Goal: Task Accomplishment & Management: Manage account settings

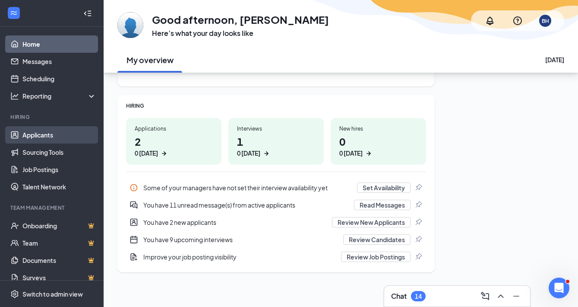
scroll to position [95, 0]
click at [32, 134] on link "Applicants" at bounding box center [59, 134] width 74 height 17
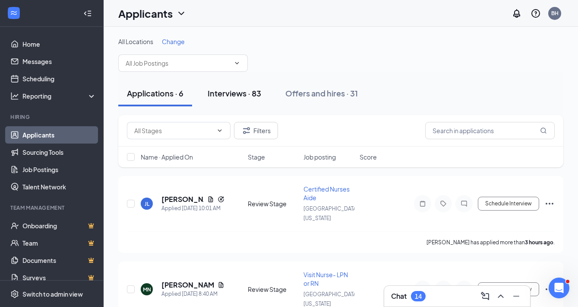
click at [240, 94] on div "Interviews · 83" at bounding box center [235, 93] width 54 height 11
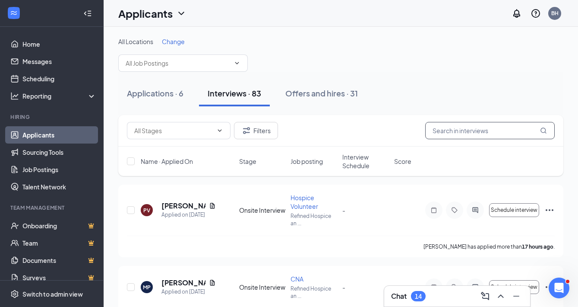
click at [456, 128] on input "text" at bounding box center [490, 130] width 130 height 17
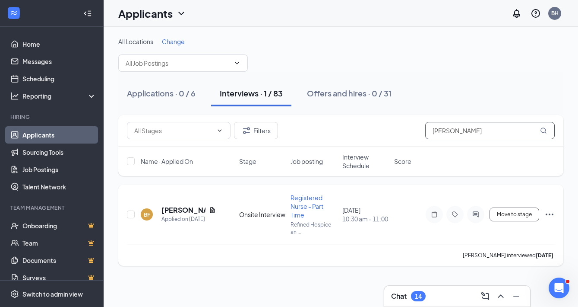
type input "[PERSON_NAME]"
click at [456, 214] on icon "ActiveChat" at bounding box center [476, 214] width 10 height 7
click at [456, 215] on icon "ActiveChat" at bounding box center [476, 214] width 10 height 7
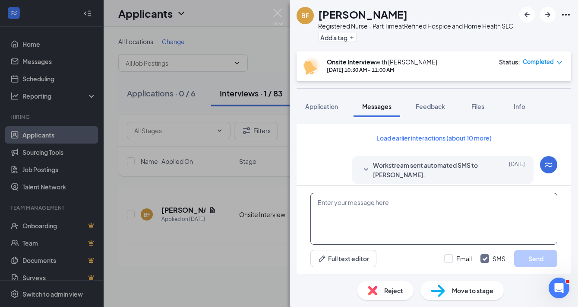
click at [393, 227] on textarea at bounding box center [434, 219] width 247 height 52
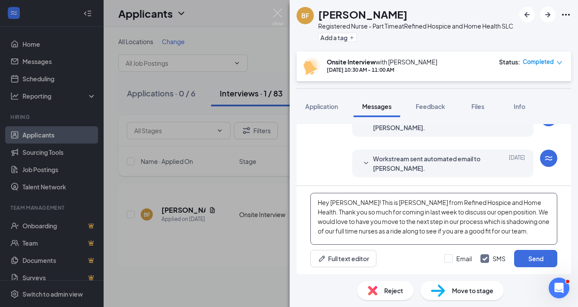
scroll to position [430, 0]
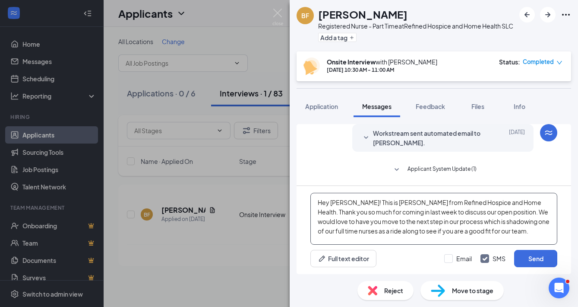
click at [447, 223] on textarea "Hey Benjamin! This is Brooke from Refined Hospice and Home Health. Thank you so…" at bounding box center [434, 219] width 247 height 52
click at [353, 241] on textarea "Hey Benjamin! This is Brooke from Refined Hospice and Home Health. Thank you so…" at bounding box center [434, 219] width 247 height 52
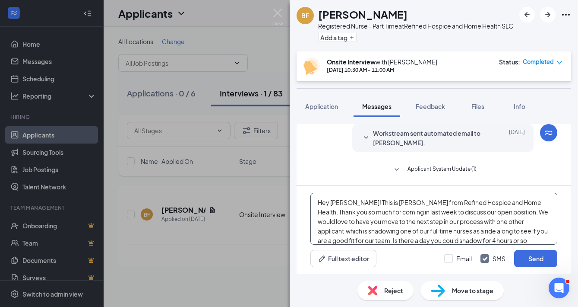
click at [448, 241] on textarea "Hey Benjamin! This is Brooke from Refined Hospice and Home Health. Thank you so…" at bounding box center [434, 219] width 247 height 52
click at [446, 241] on textarea "Hey Benjamin! This is Brooke from Refined Hospice and Home Health. Thank you so…" at bounding box center [434, 219] width 247 height 52
click at [456, 240] on textarea "Hey Benjamin! This is Brooke from Refined Hospice and Home Health. Thank you so…" at bounding box center [434, 219] width 247 height 52
drag, startPoint x: 505, startPoint y: 238, endPoint x: 304, endPoint y: 201, distance: 204.2
click at [304, 201] on div "Hey Benjamin! This is Brooke from Refined Hospice and Home Health. Thank you so…" at bounding box center [434, 230] width 275 height 88
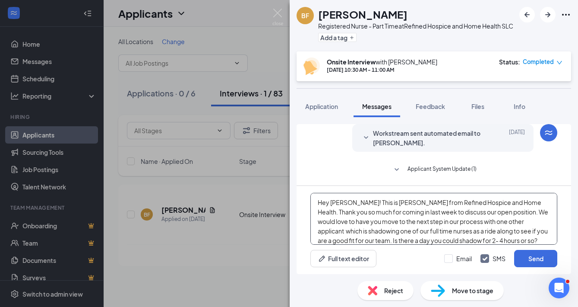
click at [372, 208] on textarea "Hey Benjamin! This is Brooke from Refined Hospice and Home Health. Thank you so…" at bounding box center [434, 219] width 247 height 52
drag, startPoint x: 360, startPoint y: 201, endPoint x: 509, endPoint y: 238, distance: 154.1
click at [456, 238] on textarea "Hey Benjamin! This is Brooke from Refined Hospice and Home Health. Thank you so…" at bounding box center [434, 219] width 247 height 52
type textarea "Hey Benjamin! This is Brooke from Refined Hospice and Home Health. Thank you so…"
click at [456, 257] on button "Send" at bounding box center [535, 258] width 43 height 17
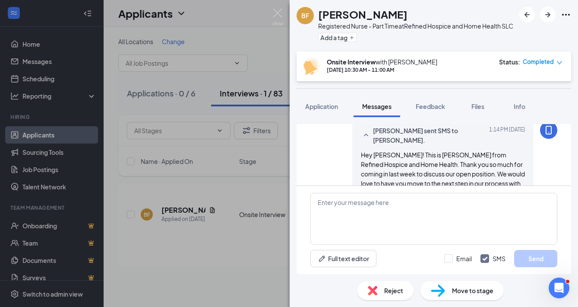
scroll to position [488, 0]
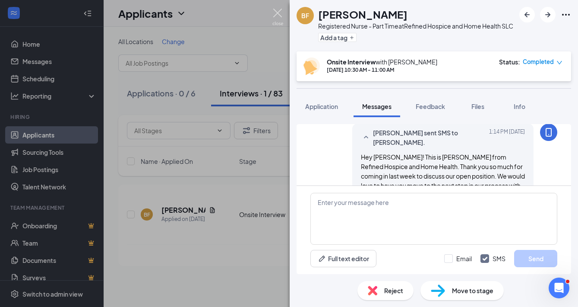
click at [277, 10] on img at bounding box center [278, 17] width 11 height 17
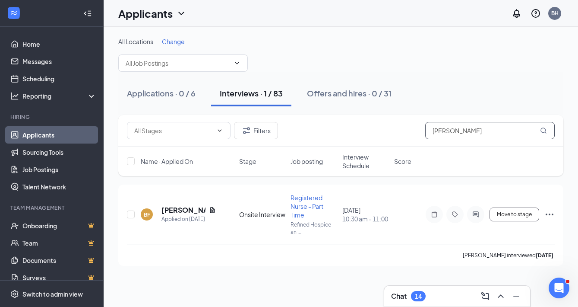
drag, startPoint x: 466, startPoint y: 133, endPoint x: 413, endPoint y: 126, distance: 53.6
click at [413, 126] on div "Filters Benjamin" at bounding box center [341, 130] width 428 height 17
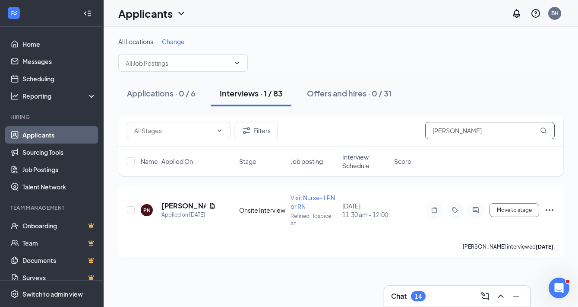
type input "Paige"
drag, startPoint x: 413, startPoint y: 126, endPoint x: 476, endPoint y: 212, distance: 106.8
click at [456, 212] on icon "ActiveChat" at bounding box center [476, 210] width 6 height 6
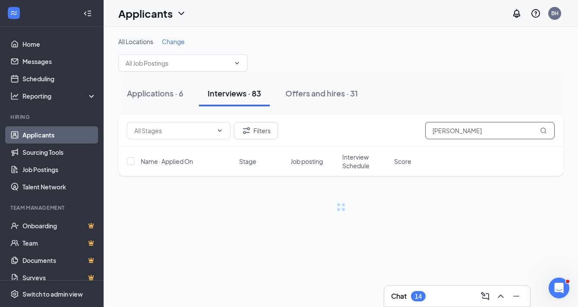
click at [456, 132] on input "Paige" at bounding box center [490, 130] width 130 height 17
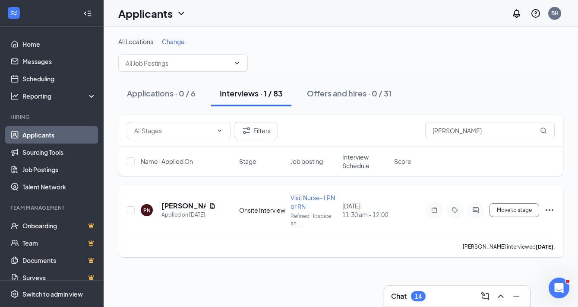
click at [456, 210] on div at bounding box center [475, 209] width 17 height 17
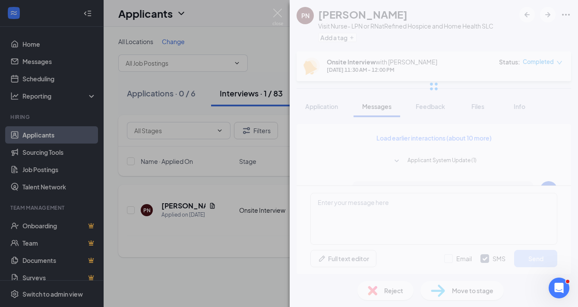
scroll to position [391, 0]
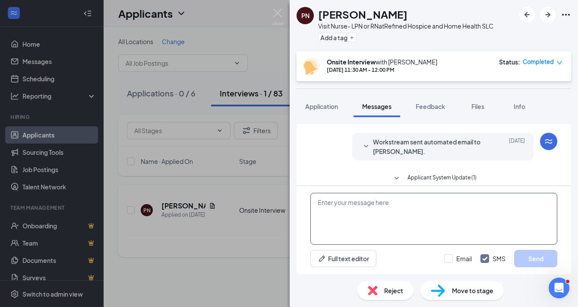
click at [456, 210] on textarea at bounding box center [434, 219] width 247 height 52
paste textarea "This is Brooke from Refined Hospice and Home Health. Thank you so much for comi…"
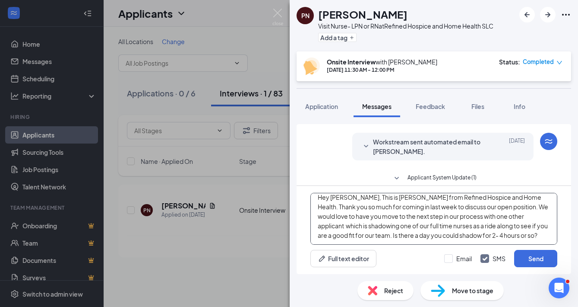
scroll to position [5, 0]
type textarea "Hey Paige, This is Brooke from Refined Hospice and Home Health. Thank you so mu…"
click at [456, 258] on button "Send" at bounding box center [535, 258] width 43 height 17
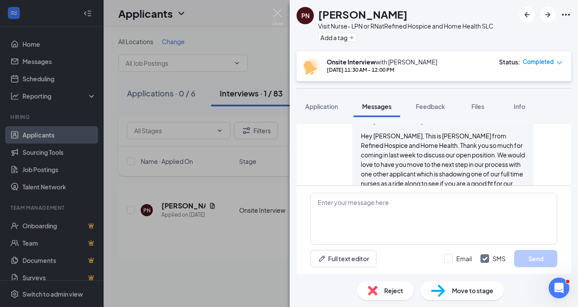
scroll to position [504, 0]
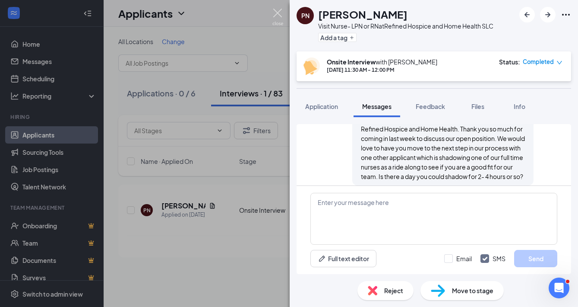
click at [282, 20] on img at bounding box center [278, 17] width 11 height 17
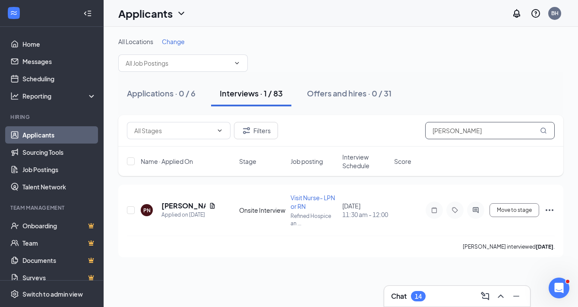
click at [456, 129] on input "Paige" at bounding box center [490, 130] width 130 height 17
type input "Elliot"
drag, startPoint x: 468, startPoint y: 129, endPoint x: 477, endPoint y: 204, distance: 75.3
click at [456, 207] on icon "ActiveChat" at bounding box center [475, 210] width 6 height 6
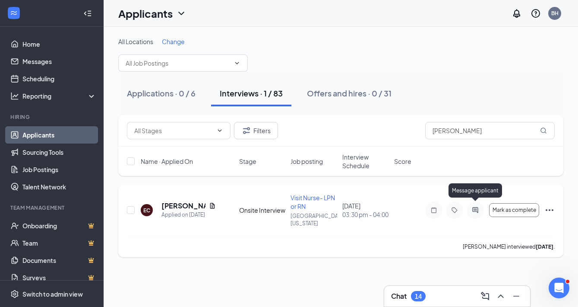
click at [456, 206] on icon "ActiveChat" at bounding box center [475, 209] width 10 height 7
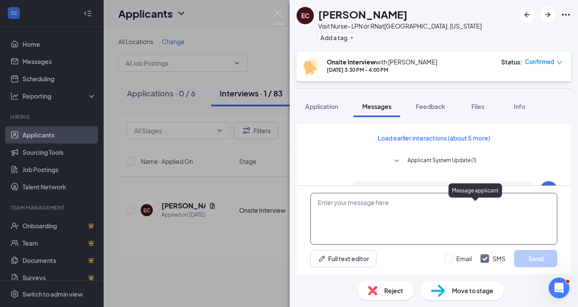
scroll to position [451, 0]
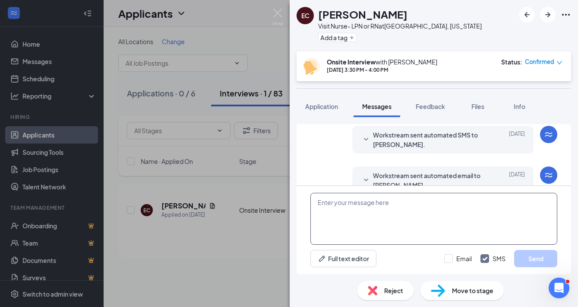
click at [390, 220] on textarea at bounding box center [434, 219] width 247 height 52
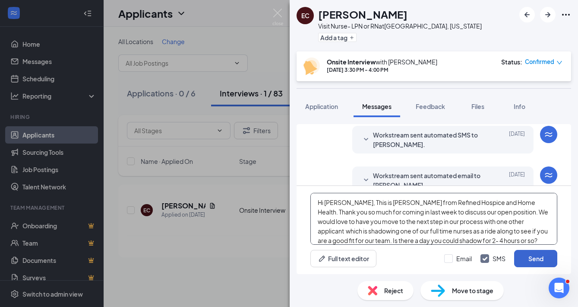
type textarea "Hi Elliot, This is Brooke from Refined Hospice and Home Health. Thank you so mu…"
click at [456, 257] on button "Send" at bounding box center [535, 258] width 43 height 17
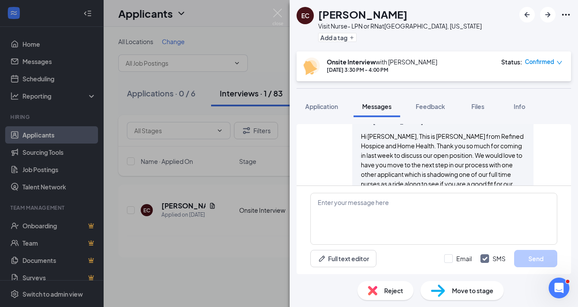
scroll to position [555, 0]
click at [276, 12] on img at bounding box center [278, 17] width 11 height 17
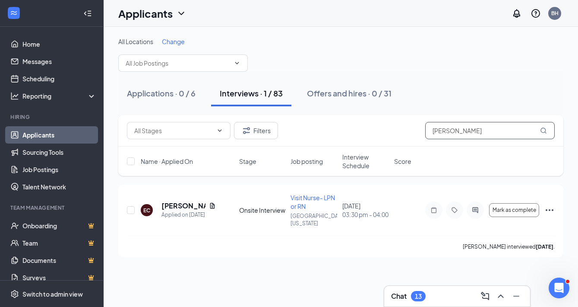
click at [456, 136] on input "Elliot" at bounding box center [490, 130] width 130 height 17
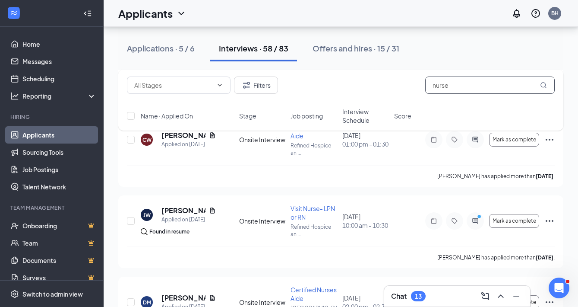
scroll to position [155, 0]
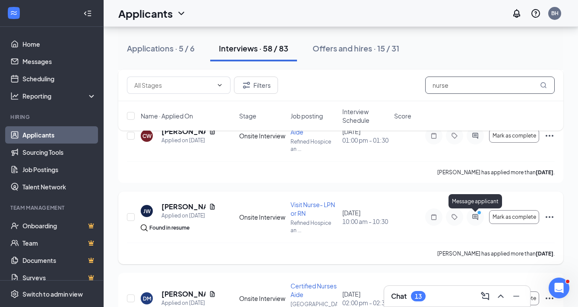
type input "nurse"
click at [456, 215] on icon "ActiveChat" at bounding box center [475, 216] width 10 height 7
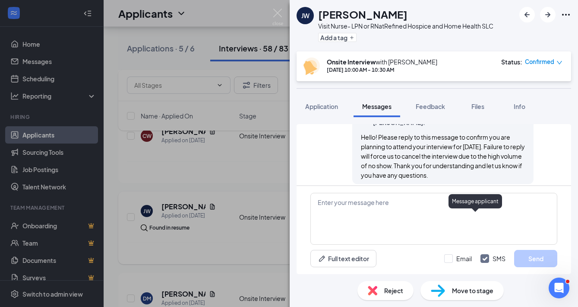
scroll to position [422, 0]
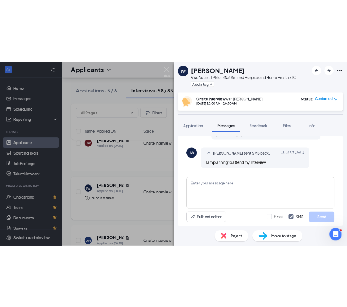
scroll to position [422, 0]
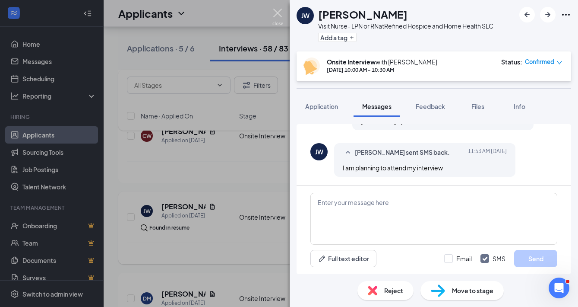
click at [276, 15] on img at bounding box center [278, 17] width 11 height 17
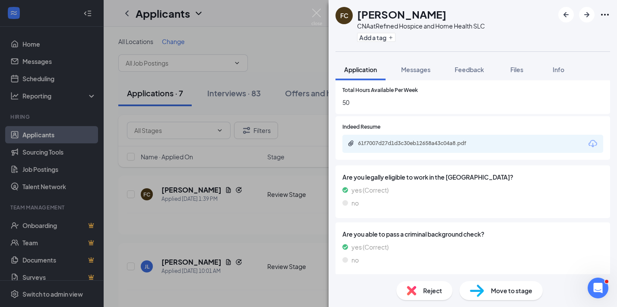
scroll to position [392, 0]
click at [398, 141] on div "61f7007d27d1d3c30eb12658a43c04a8.pdf" at bounding box center [418, 143] width 121 height 7
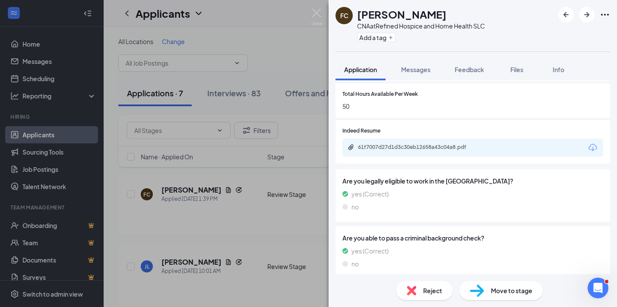
click at [511, 289] on span "Move to stage" at bounding box center [511, 291] width 41 height 10
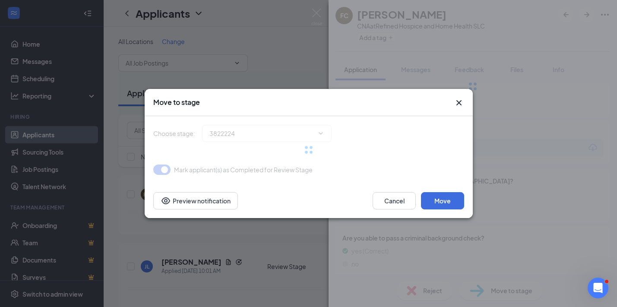
type input "Onsite Interview (next stage)"
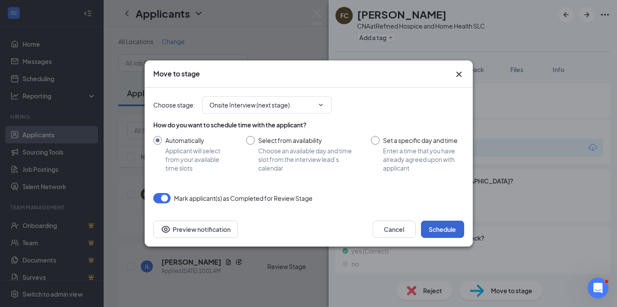
click at [441, 230] on button "Schedule" at bounding box center [442, 229] width 43 height 17
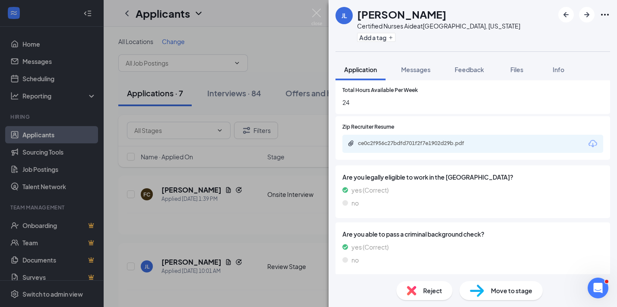
scroll to position [392, 0]
click at [408, 140] on div "ce0c2f956c27bdfd701f2f7e1902d29b.pdf" at bounding box center [418, 143] width 121 height 7
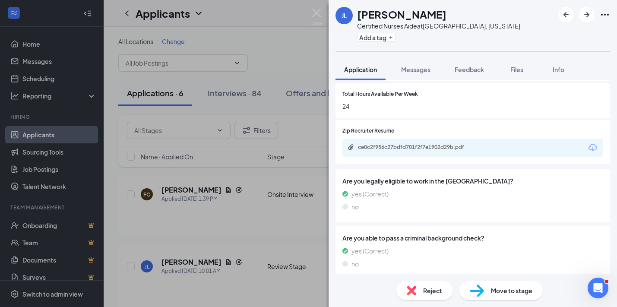
click at [437, 291] on span "Reject" at bounding box center [432, 291] width 19 height 10
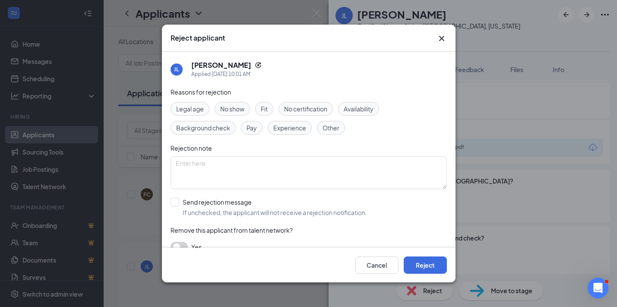
click at [290, 108] on span "No certification" at bounding box center [305, 109] width 43 height 10
click at [423, 267] on button "Reject" at bounding box center [425, 265] width 43 height 17
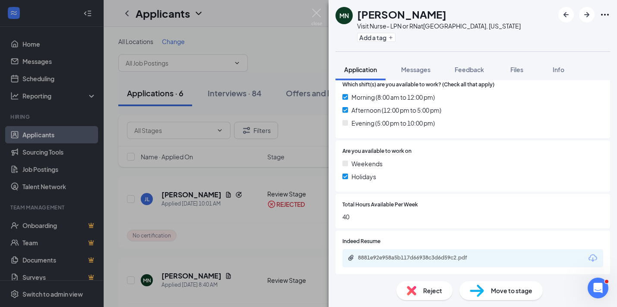
scroll to position [263, 0]
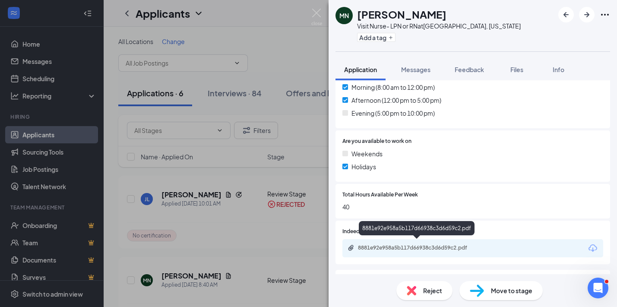
click at [372, 244] on div "8881e92e958a5b117d66938c3d6d59c2.pdf" at bounding box center [418, 247] width 121 height 7
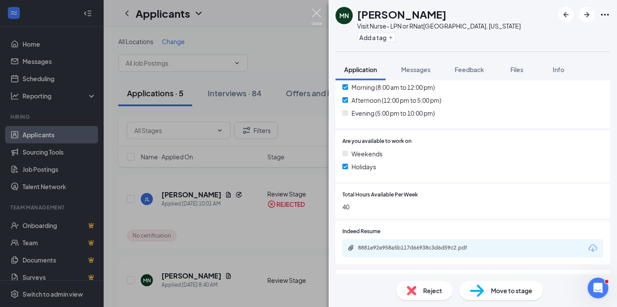
click at [318, 15] on img at bounding box center [316, 17] width 11 height 17
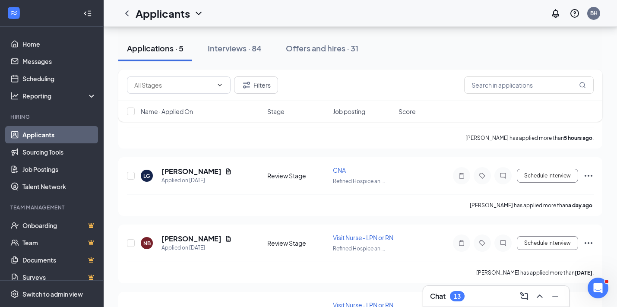
scroll to position [100, 0]
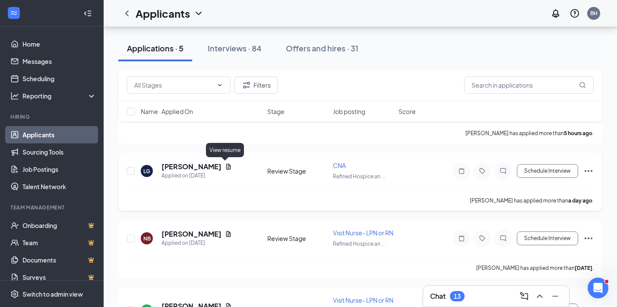
click at [226, 166] on icon "Document" at bounding box center [228, 167] width 5 height 6
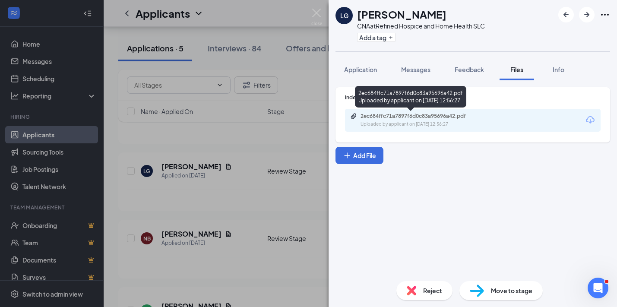
click at [439, 117] on div "2ec684ffc71a7897f6d0c83a95696a42.pdf" at bounding box center [421, 116] width 121 height 7
click at [403, 119] on div "2ec684ffc71a7897f6d0c83a95696a42.pdf" at bounding box center [421, 116] width 121 height 7
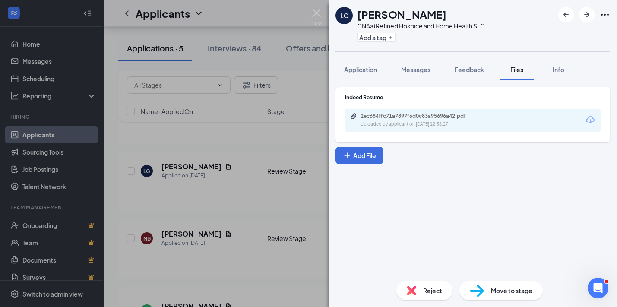
click at [502, 291] on span "Move to stage" at bounding box center [511, 291] width 41 height 10
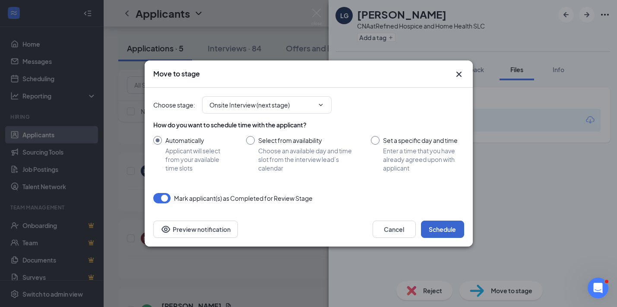
click at [442, 226] on button "Schedule" at bounding box center [442, 229] width 43 height 17
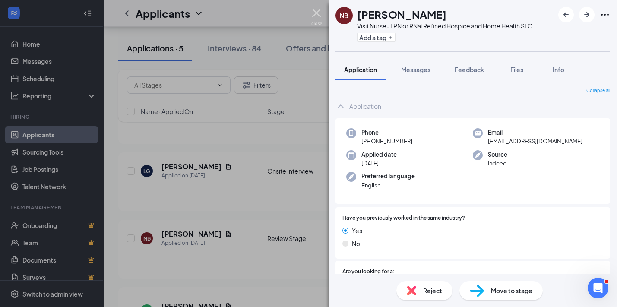
click at [316, 11] on img at bounding box center [316, 17] width 11 height 17
